Goal: Task Accomplishment & Management: Manage account settings

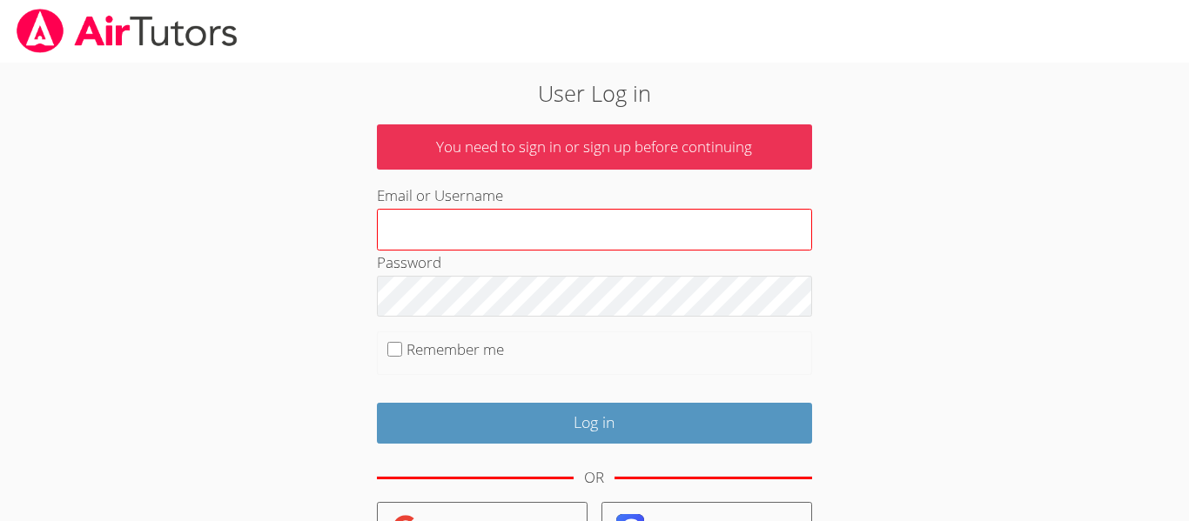
click at [420, 233] on input "Email or Username" at bounding box center [594, 230] width 435 height 42
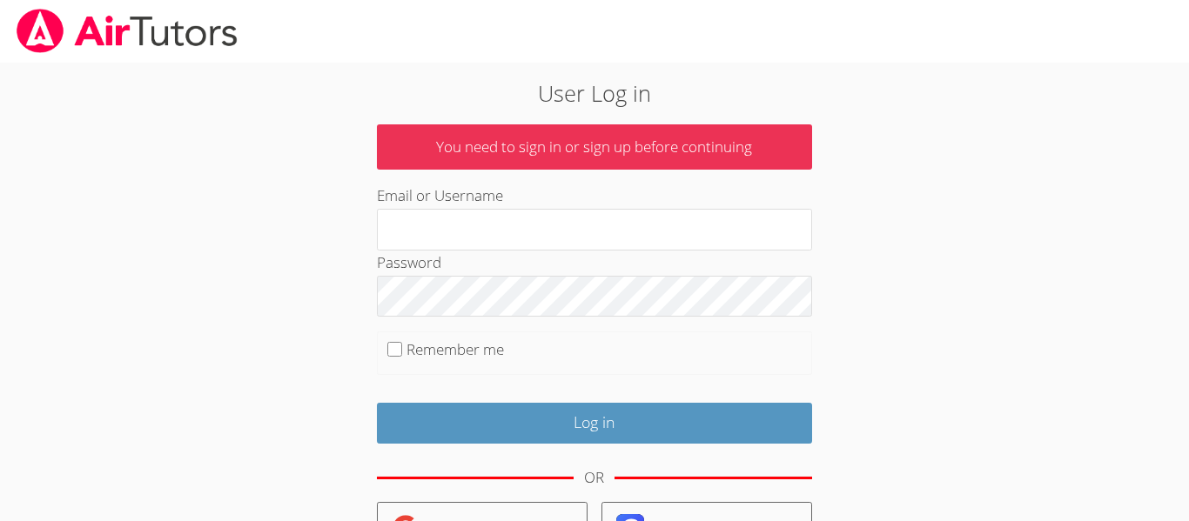
type input "[EMAIL_ADDRESS][DOMAIN_NAME]"
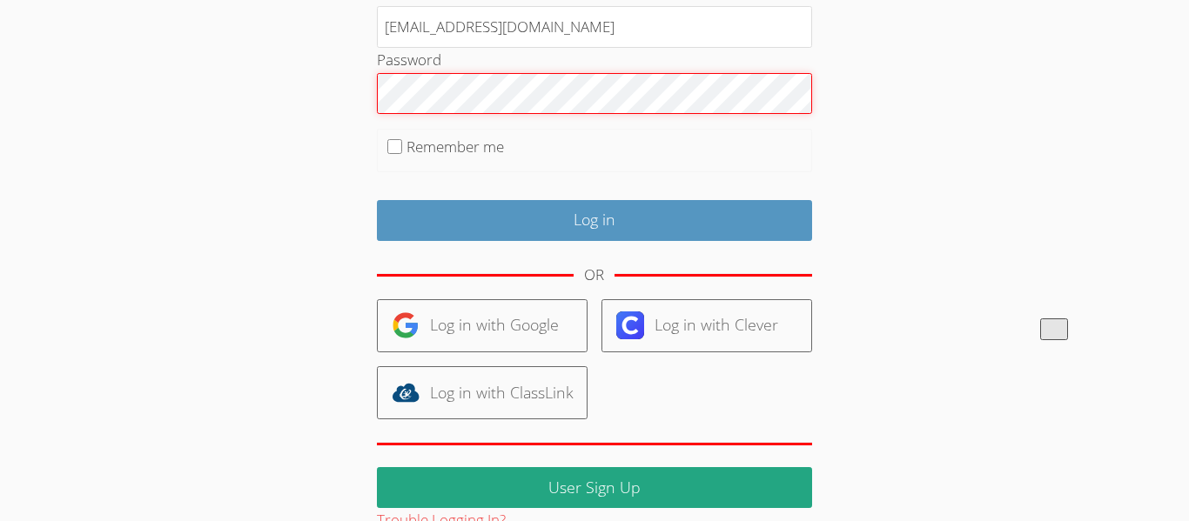
scroll to position [241, 0]
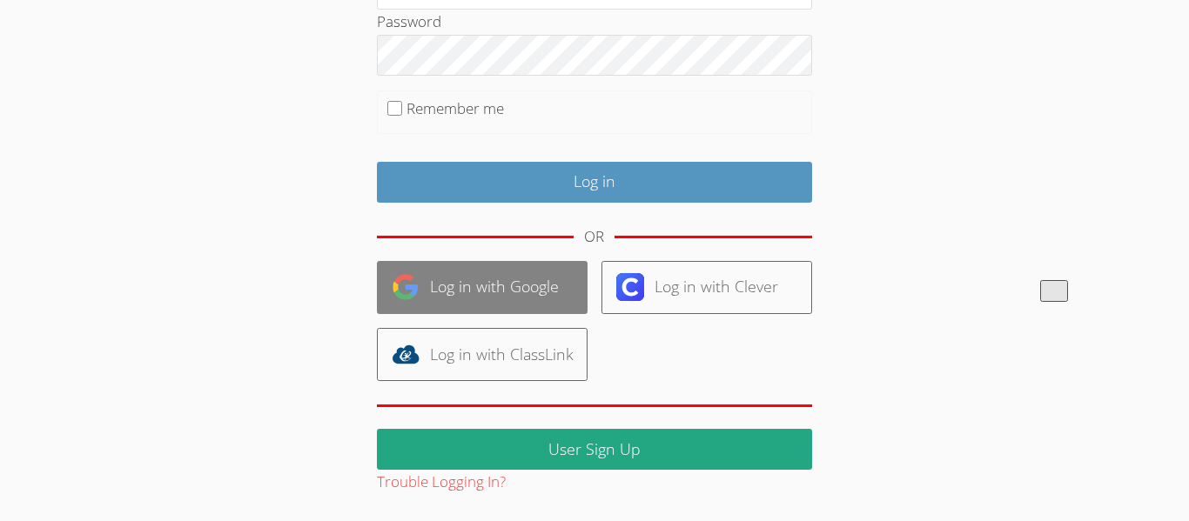
click at [474, 293] on link "Log in with Google" at bounding box center [482, 287] width 211 height 53
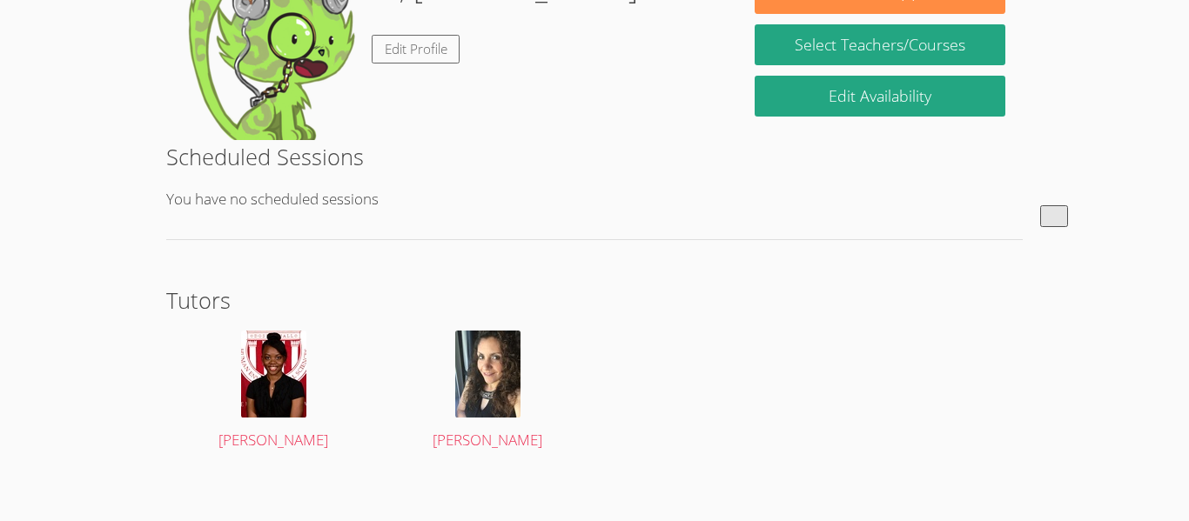
scroll to position [328, 0]
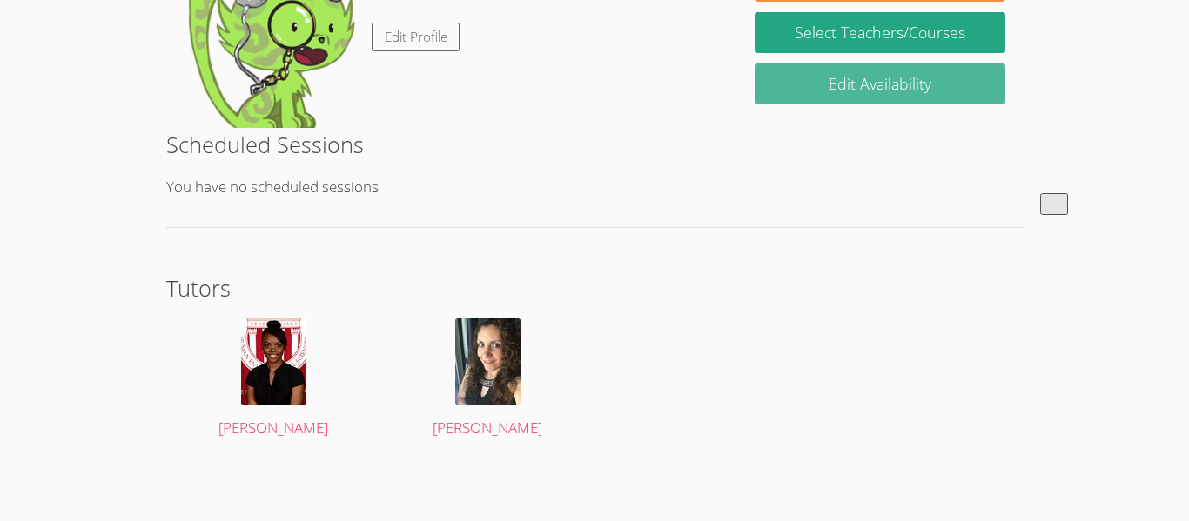
click at [793, 85] on link "Edit Availability" at bounding box center [880, 84] width 251 height 41
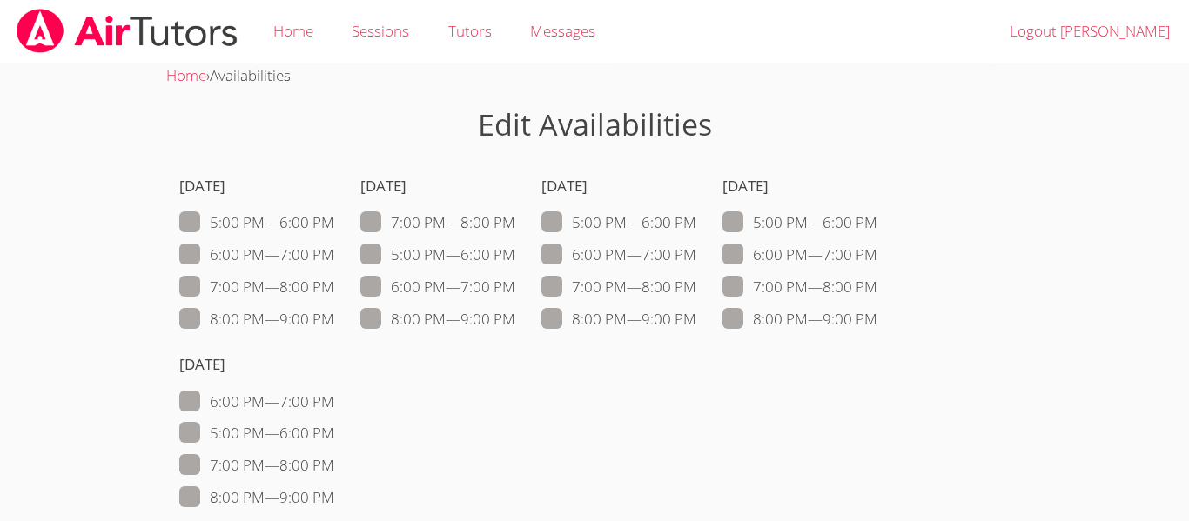
scroll to position [34, 0]
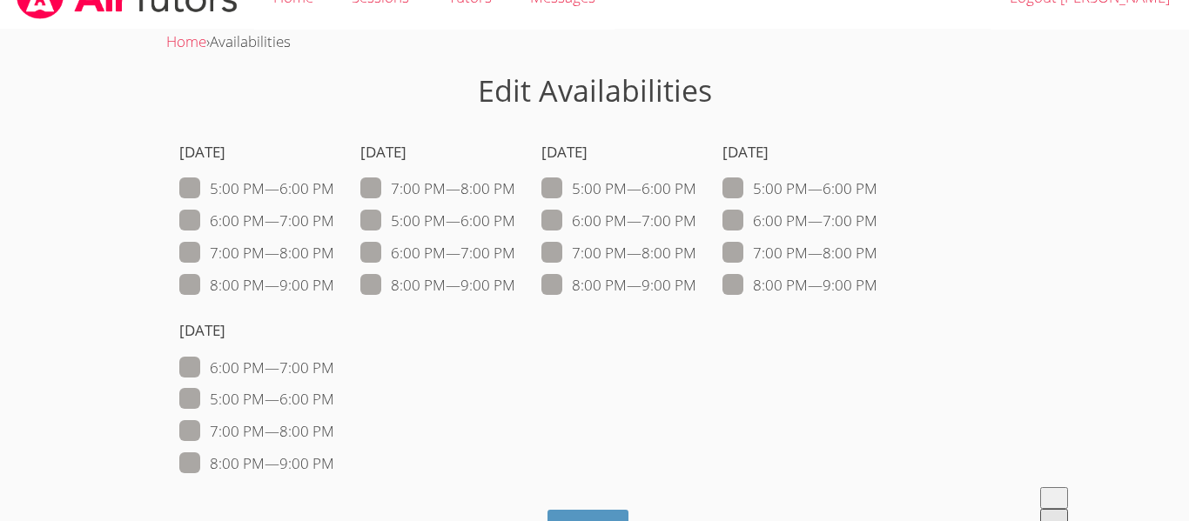
click at [334, 404] on span at bounding box center [334, 399] width 0 height 20
click at [334, 403] on input "5:00 PM — 6:00 PM" at bounding box center [341, 395] width 15 height 15
checkbox input "true"
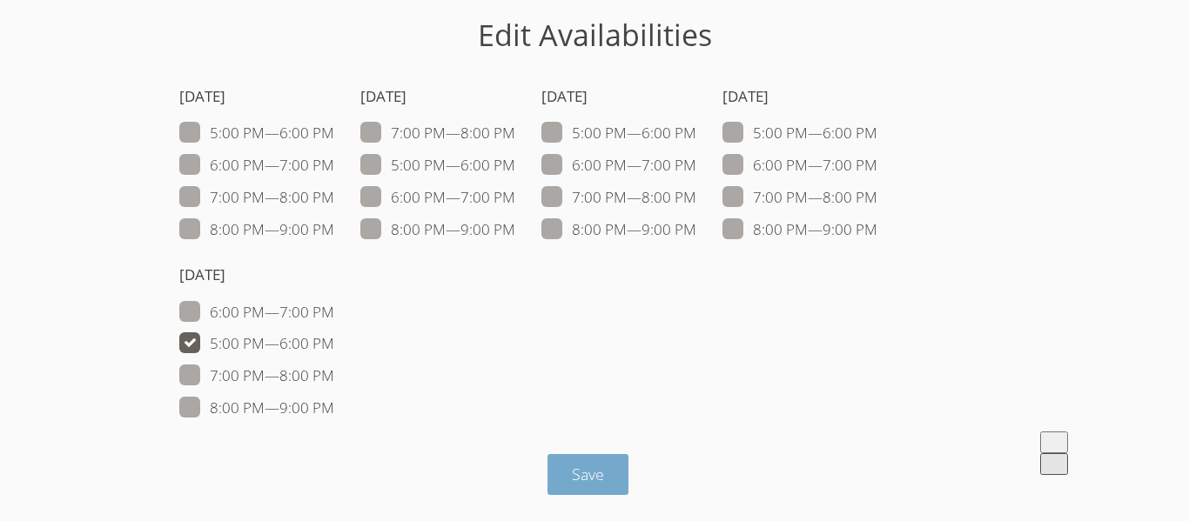
click at [574, 455] on button "Save" at bounding box center [588, 474] width 81 height 41
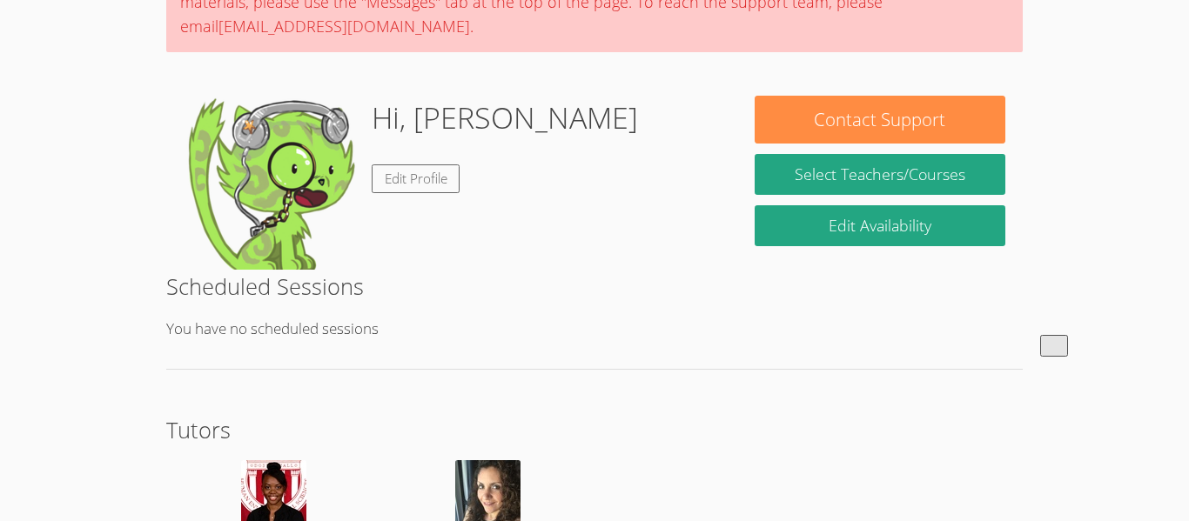
scroll to position [192, 0]
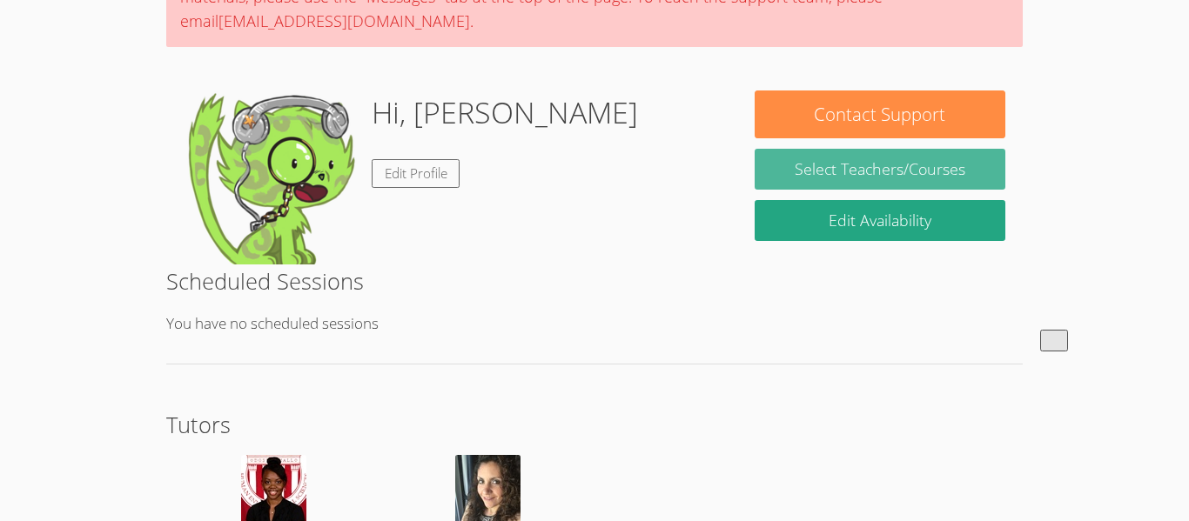
click at [817, 172] on link "Select Teachers/Courses" at bounding box center [880, 169] width 251 height 41
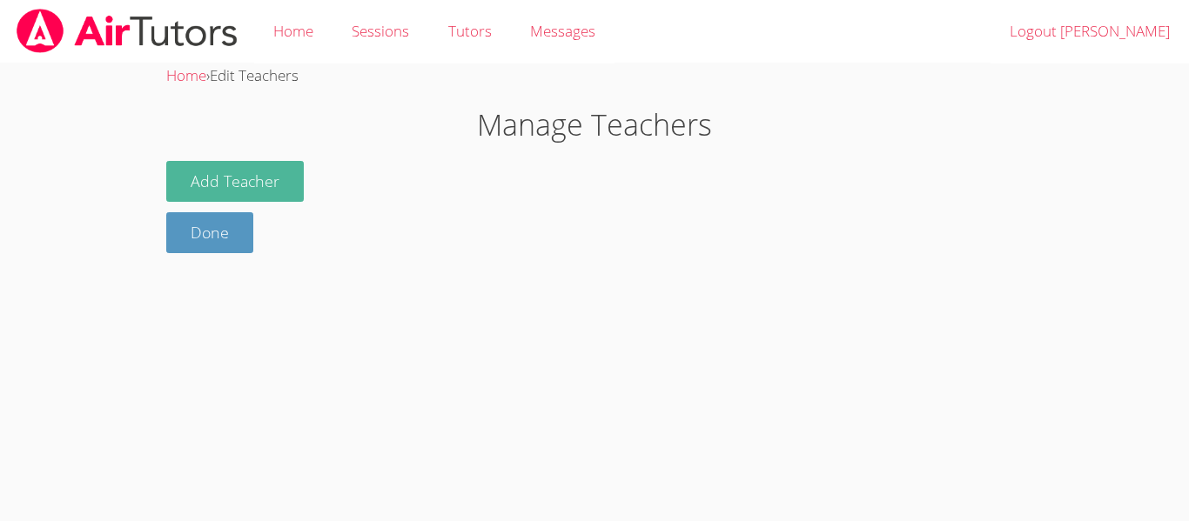
click at [228, 179] on button "Add Teacher" at bounding box center [235, 181] width 138 height 41
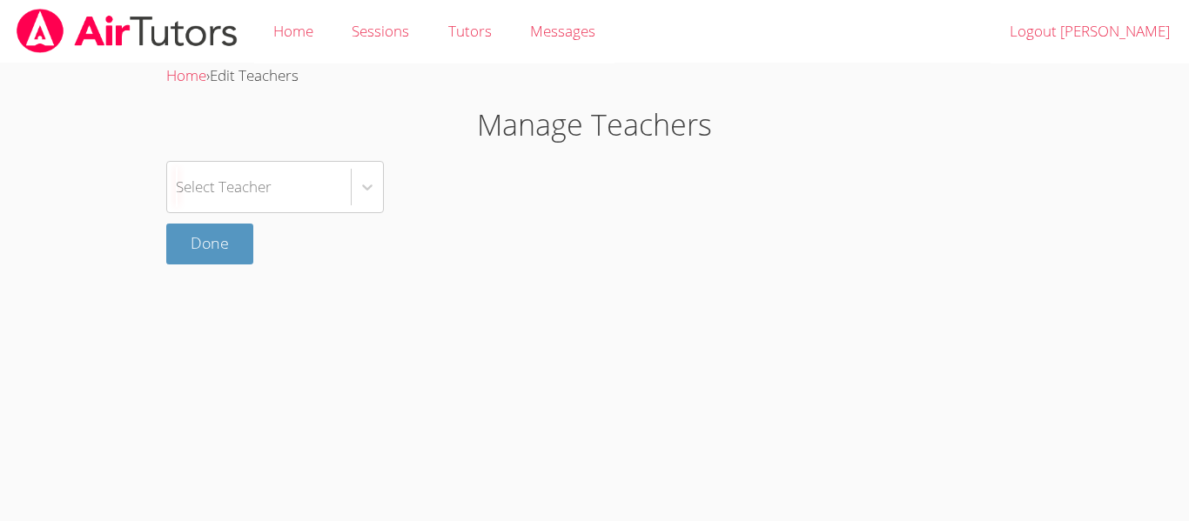
click at [228, 179] on div "Select Teacher" at bounding box center [224, 186] width 96 height 25
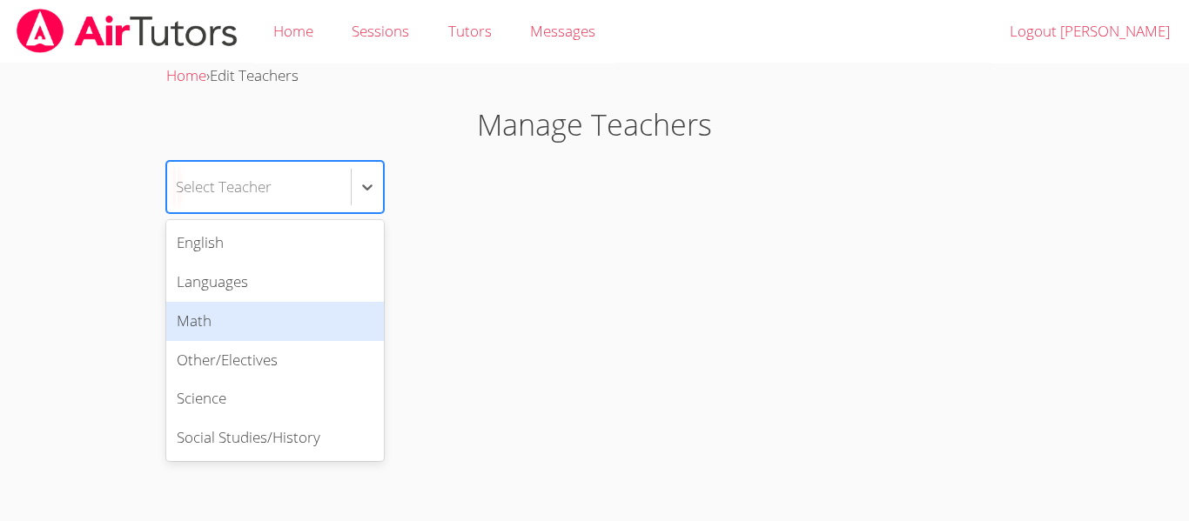
click at [207, 339] on div "Math" at bounding box center [275, 321] width 218 height 39
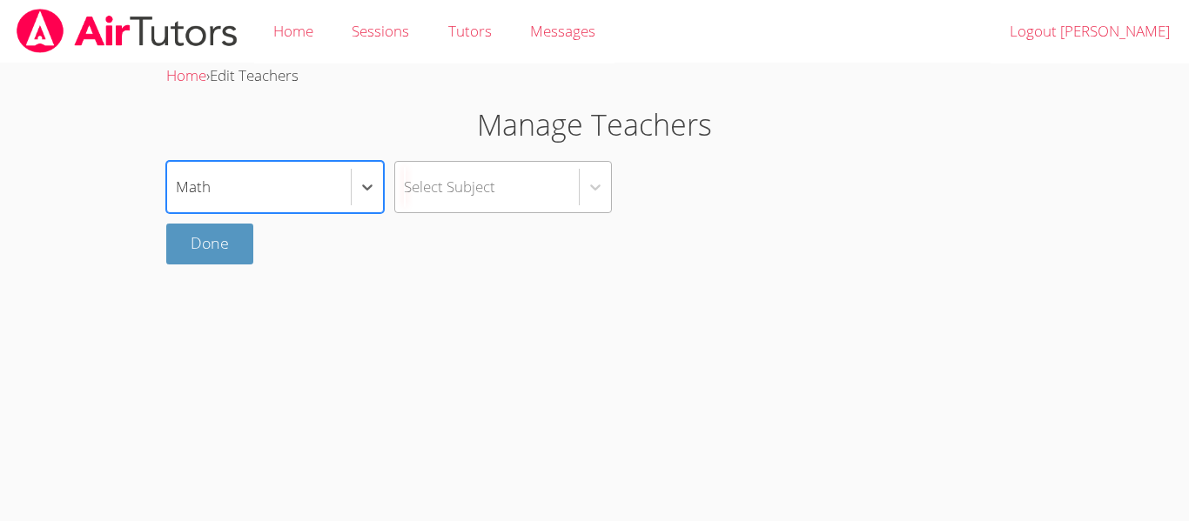
click at [427, 193] on div "Select Subject" at bounding box center [449, 186] width 91 height 25
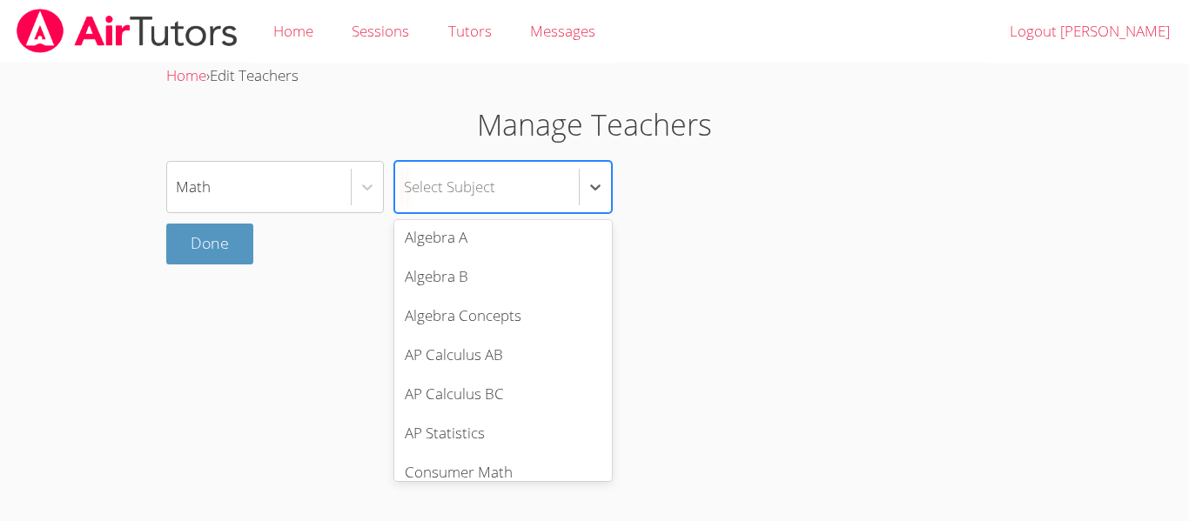
scroll to position [244, 0]
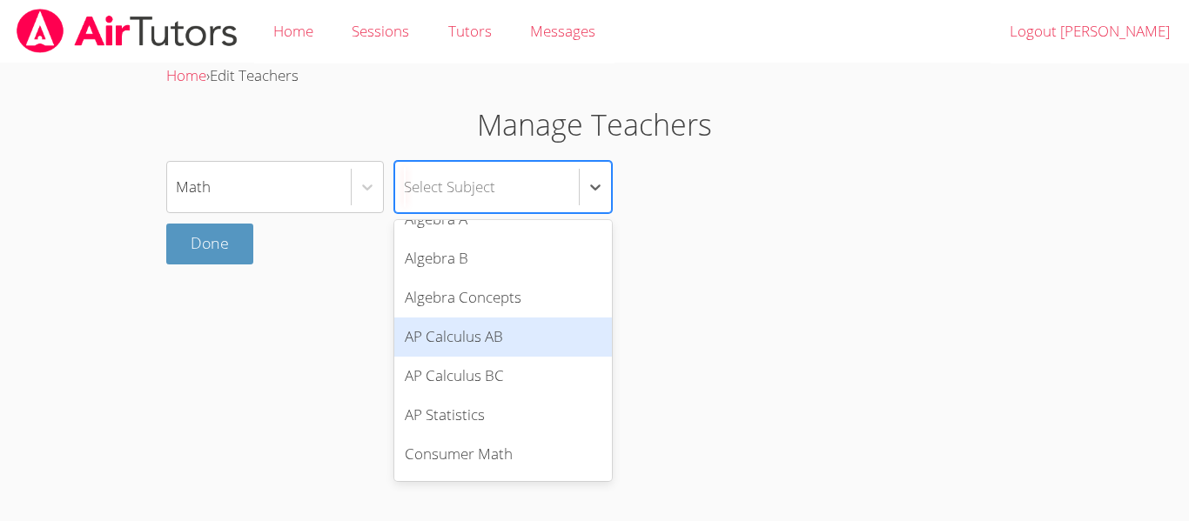
click at [424, 345] on div "AP Calculus AB" at bounding box center [503, 337] width 218 height 39
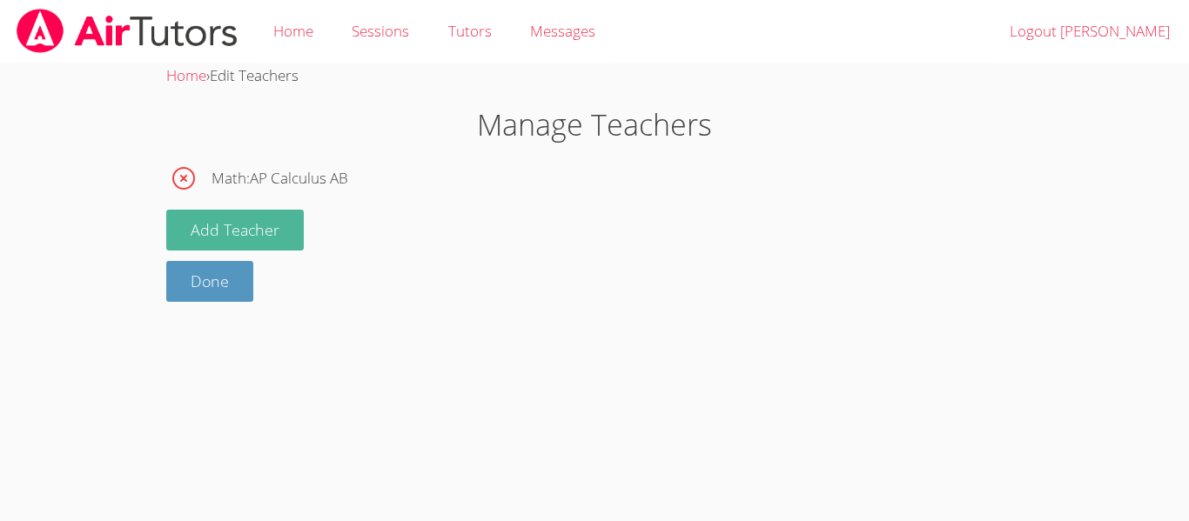
click at [192, 232] on button "Add Teacher" at bounding box center [235, 230] width 138 height 41
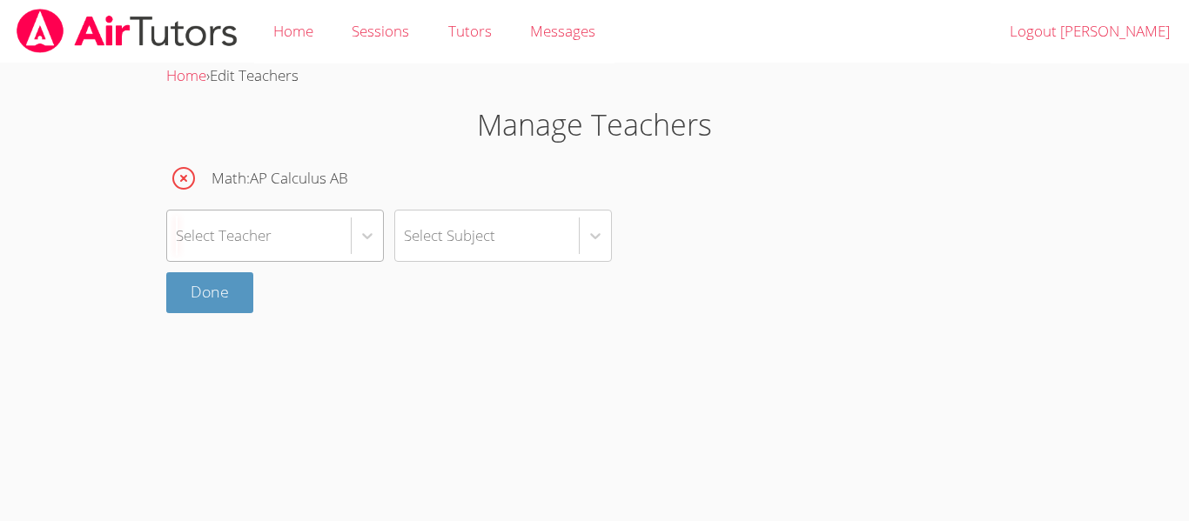
click at [205, 234] on div "Select Teacher" at bounding box center [224, 235] width 96 height 25
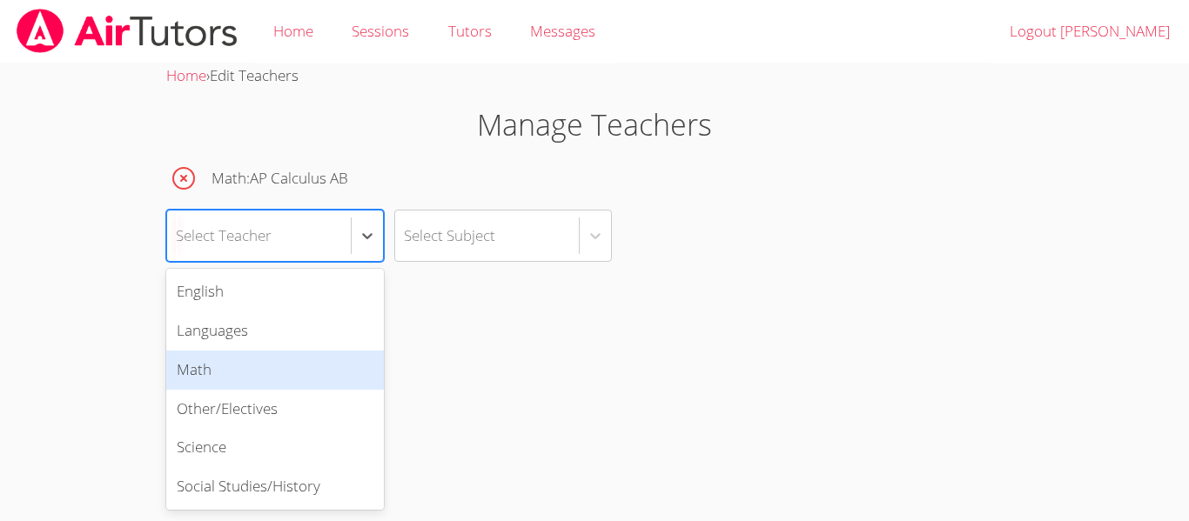
click at [185, 365] on div "Math" at bounding box center [275, 370] width 218 height 39
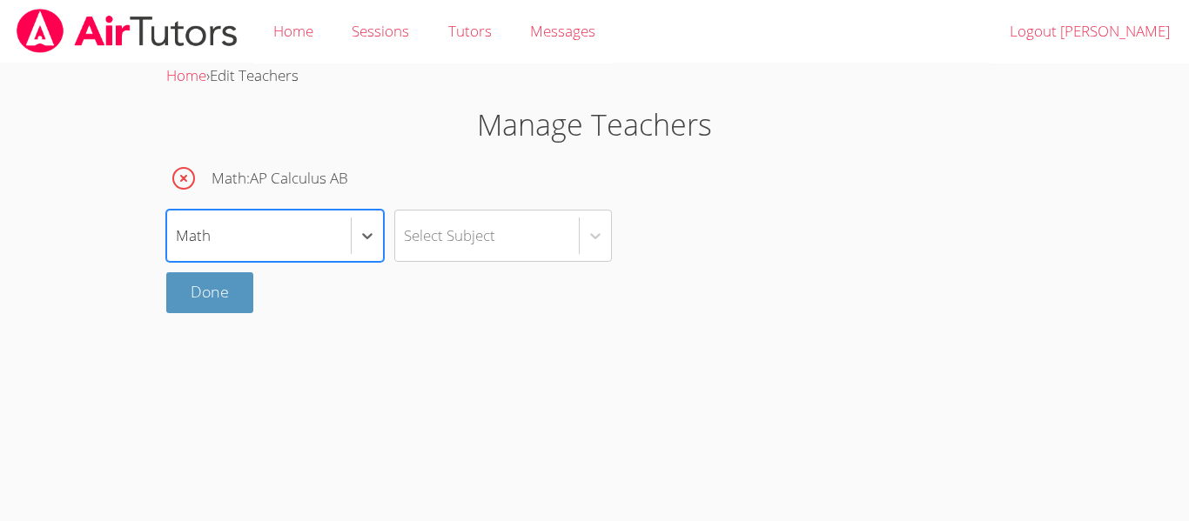
click at [474, 269] on div "Math : AP Calculus AB option Math, selected. Select is focused ,type to refine …" at bounding box center [594, 237] width 857 height 152
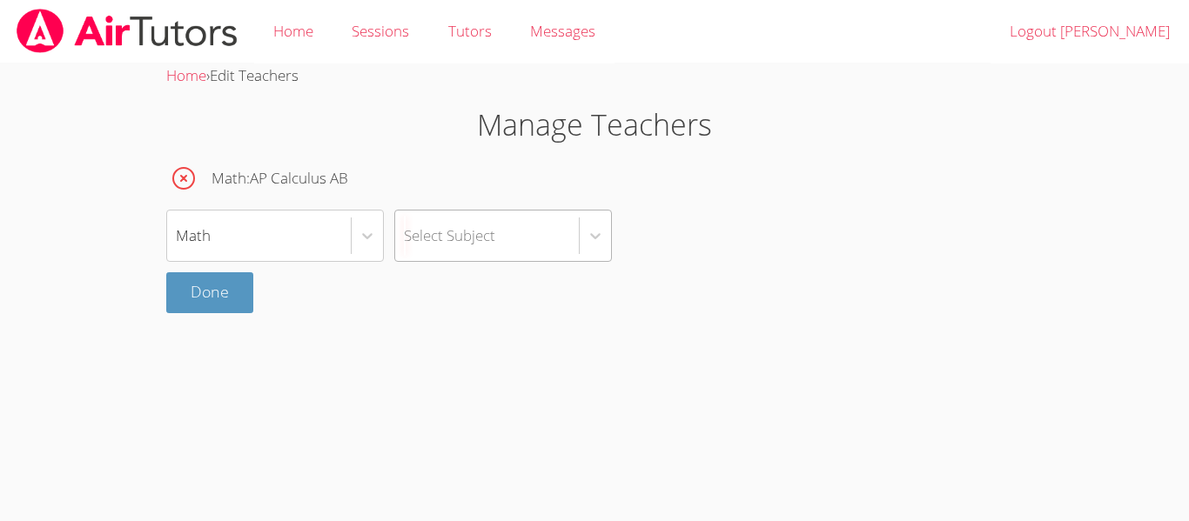
click at [494, 225] on div "Select Subject" at bounding box center [449, 235] width 91 height 25
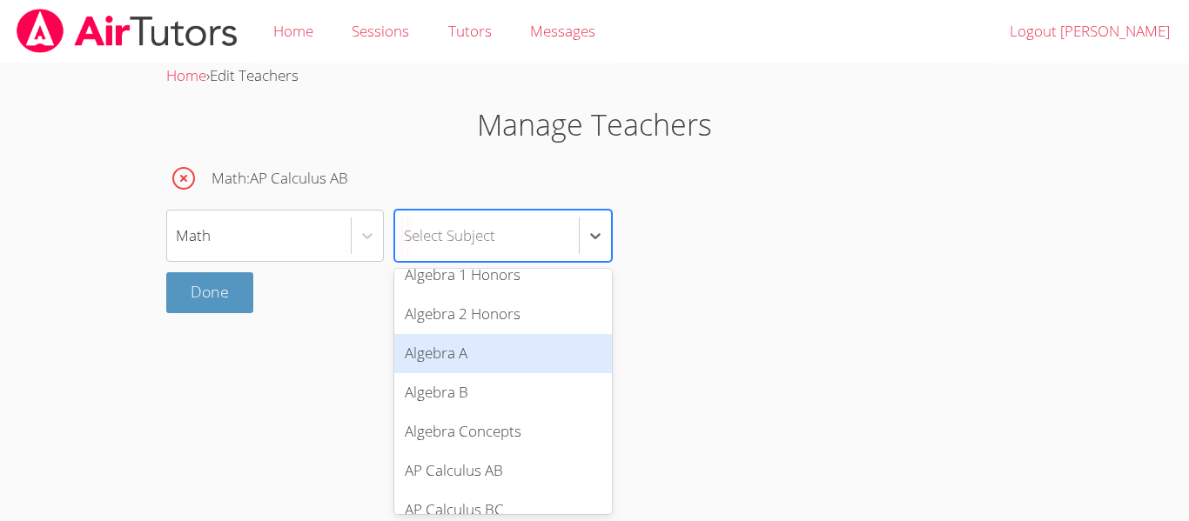
scroll to position [263, 0]
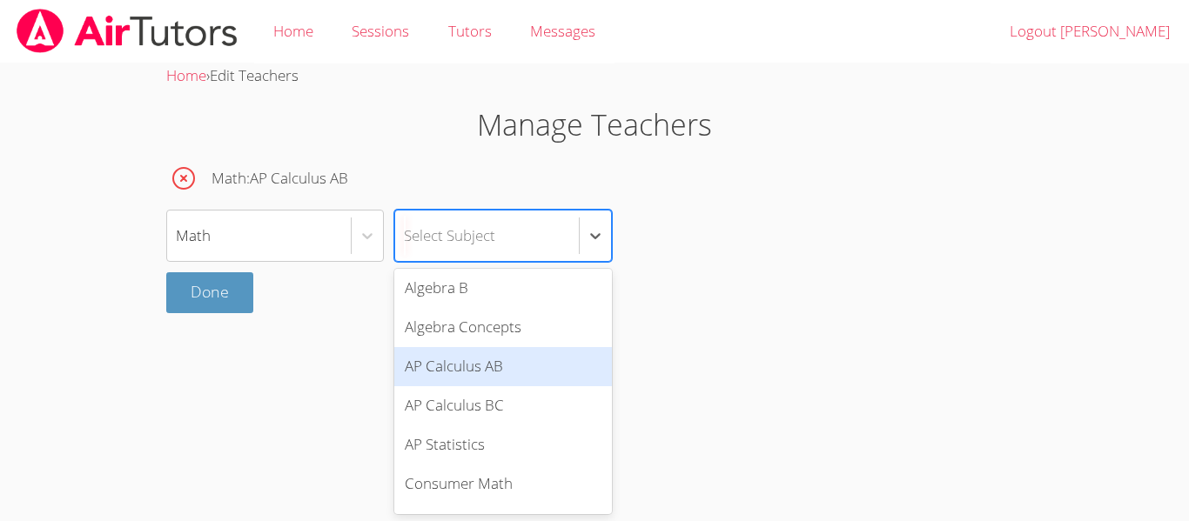
click at [459, 374] on div "AP Calculus AB" at bounding box center [503, 366] width 218 height 39
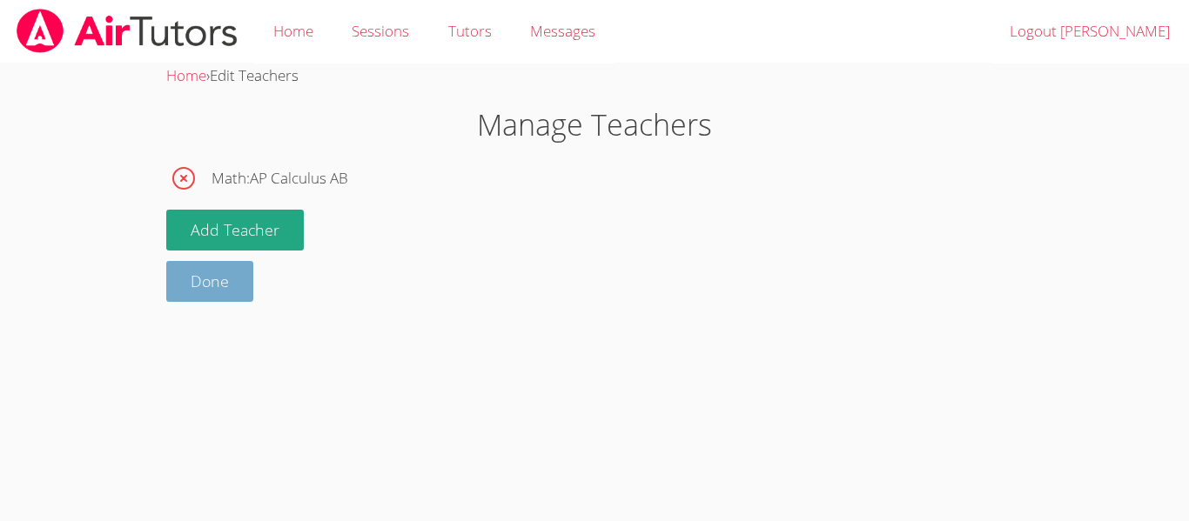
click at [196, 283] on link "Done" at bounding box center [209, 281] width 87 height 41
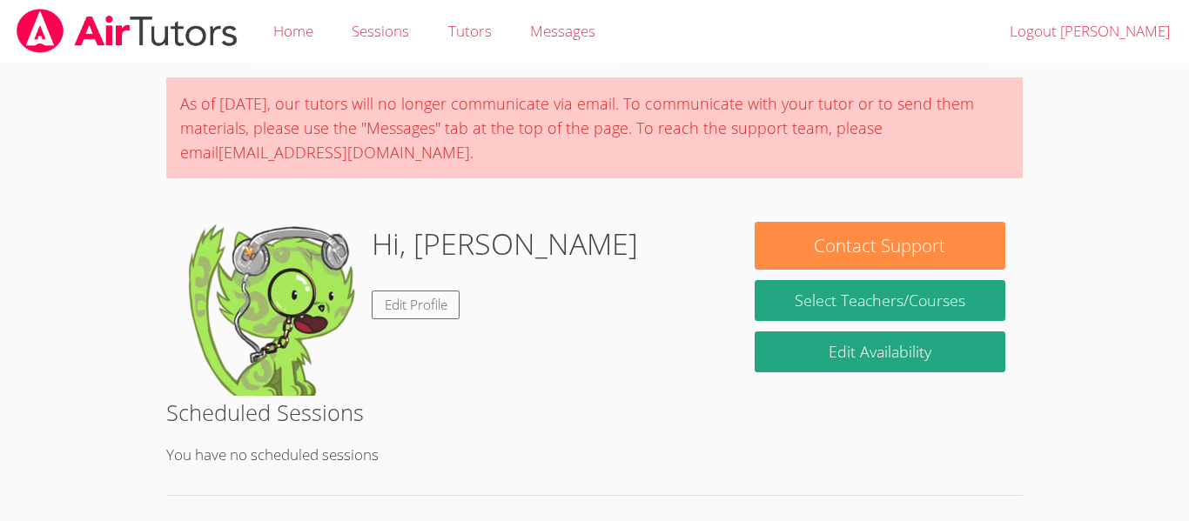
scroll to position [1, 0]
